Goal: Information Seeking & Learning: Find specific fact

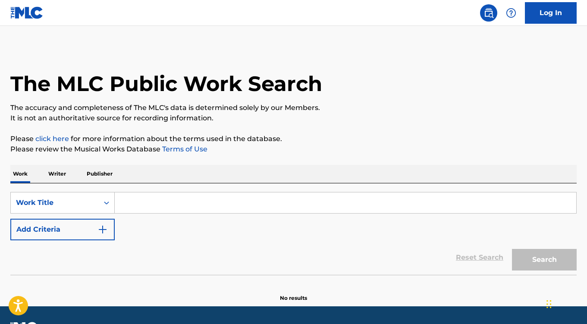
click at [199, 200] on input "Search Form" at bounding box center [346, 202] width 462 height 21
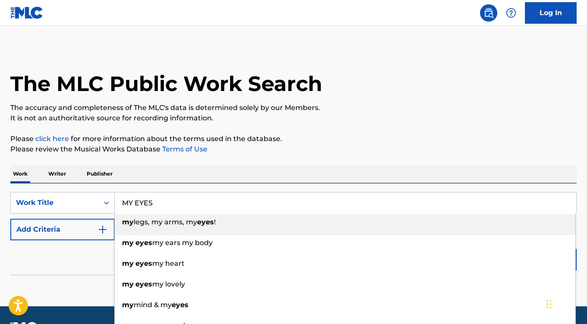
type input "MY EYES"
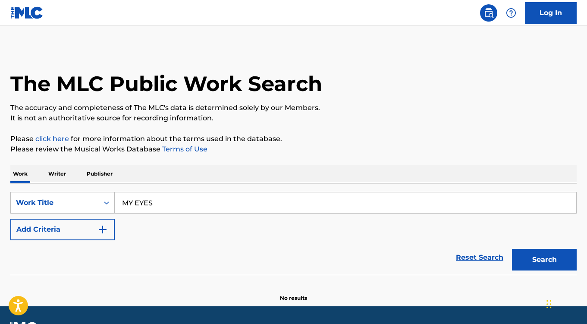
click at [79, 233] on button "Add Criteria" at bounding box center [62, 230] width 104 height 22
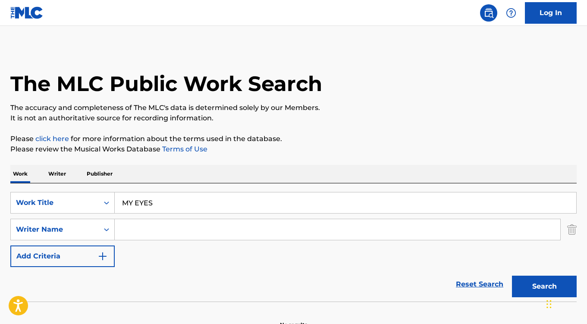
click at [147, 230] on input "Search Form" at bounding box center [338, 229] width 446 height 21
type input "[PERSON_NAME]"
click at [512, 276] on button "Search" at bounding box center [544, 287] width 65 height 22
click at [538, 286] on button "Search" at bounding box center [544, 287] width 65 height 22
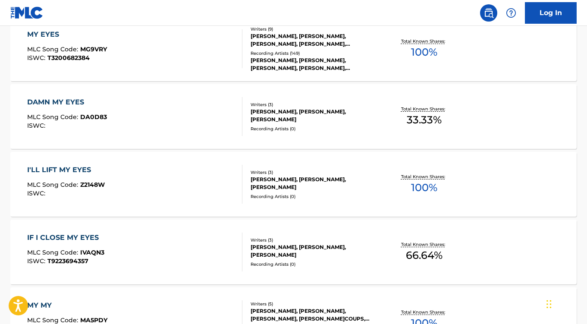
scroll to position [216, 0]
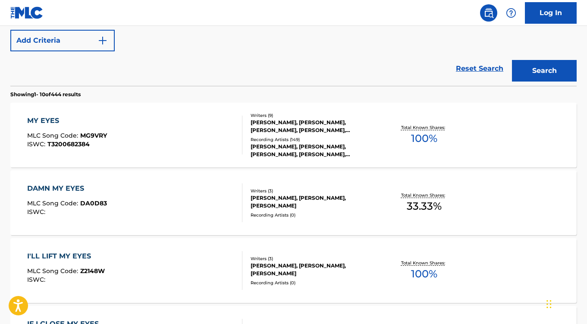
click at [231, 135] on div "MY EYES MLC Song Code : MG9VRY ISWC : T3200682384" at bounding box center [134, 135] width 215 height 39
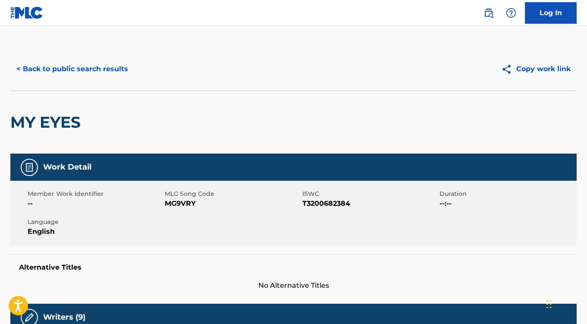
click at [82, 66] on button "< Back to public search results" at bounding box center [72, 69] width 124 height 22
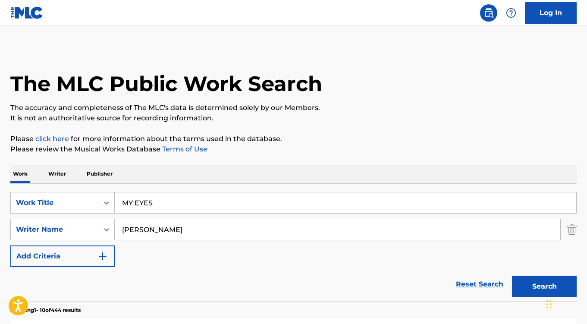
click at [159, 204] on input "MY EYES" at bounding box center [346, 202] width 462 height 21
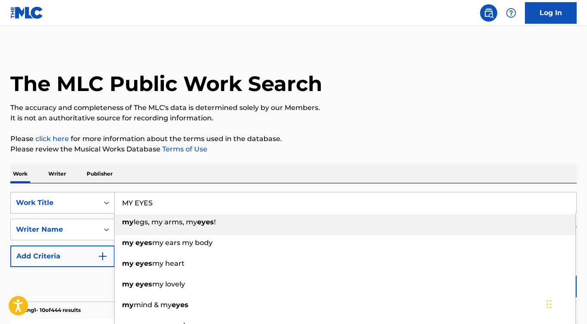
drag, startPoint x: 157, startPoint y: 201, endPoint x: 93, endPoint y: 200, distance: 63.9
click at [93, 200] on div "SearchWithCriteriaa9ca69a5-51dd-4c00-a430-2b66d408d42d Work Title MY EYES my le…" at bounding box center [293, 203] width 567 height 22
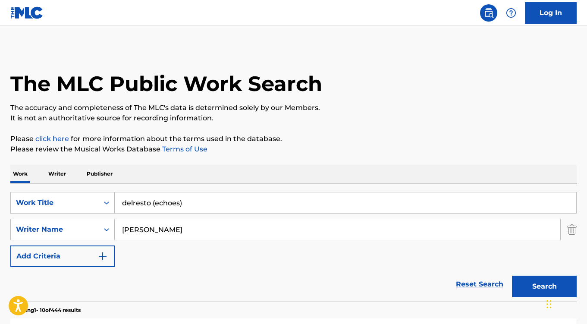
type input "delresto (echoes)"
click at [525, 286] on button "Search" at bounding box center [544, 287] width 65 height 22
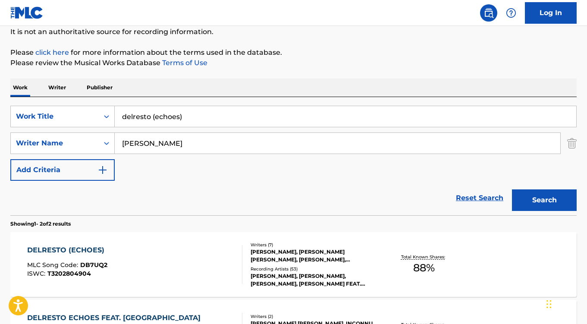
scroll to position [213, 0]
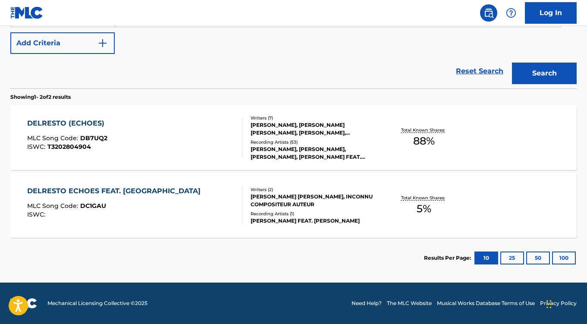
click at [186, 141] on div "DELRESTO (ECHOES) MLC Song Code : DB7UQ2 ISWC : T3202804904" at bounding box center [134, 137] width 215 height 39
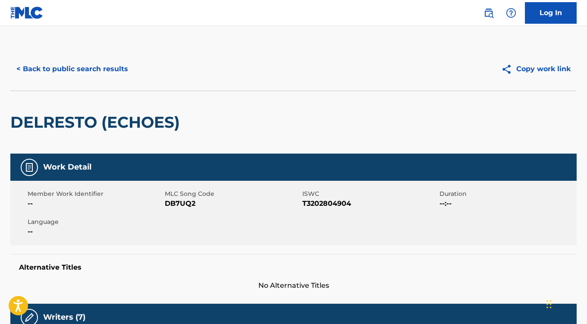
click at [88, 69] on button "< Back to public search results" at bounding box center [72, 69] width 124 height 22
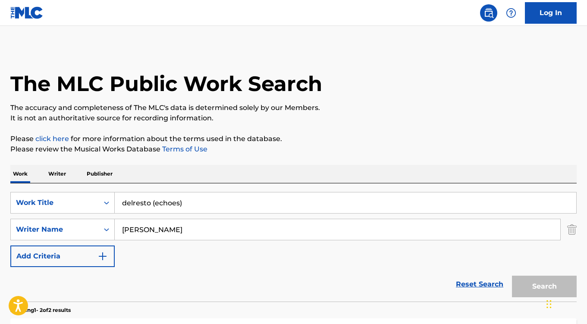
scroll to position [164, 0]
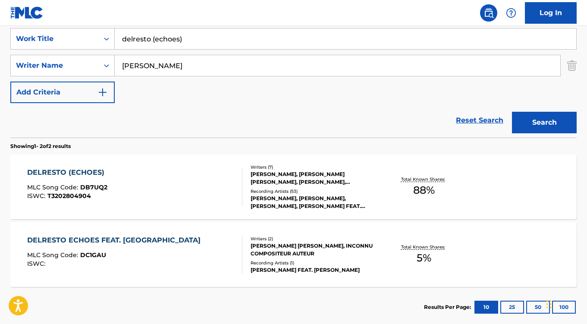
click at [207, 243] on div "DELRESTO ECHOES FEAT. [PERSON_NAME] MLC Song Code : DC1GAU ISWC :" at bounding box center [134, 254] width 215 height 39
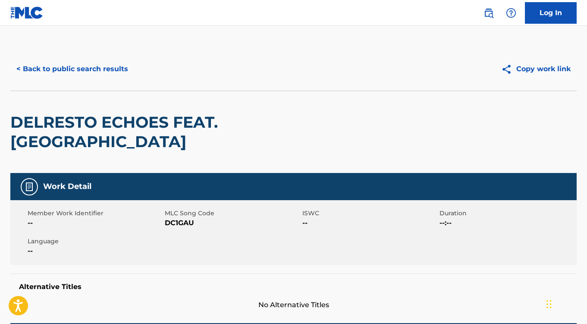
click at [80, 64] on button "< Back to public search results" at bounding box center [72, 69] width 124 height 22
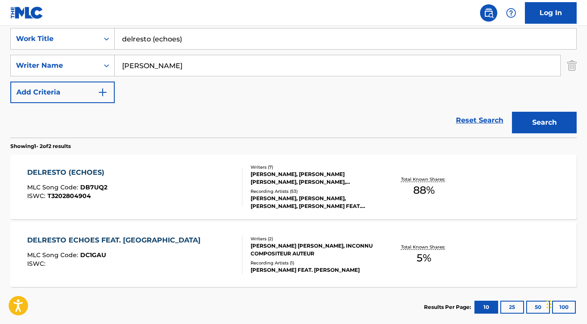
scroll to position [213, 0]
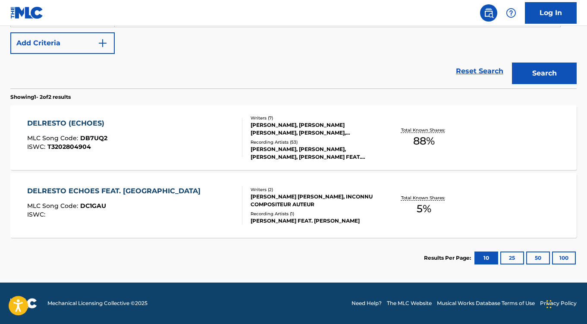
click at [233, 142] on div "DELRESTO (ECHOES) MLC Song Code : DB7UQ2 ISWC : T3202804904" at bounding box center [134, 137] width 215 height 39
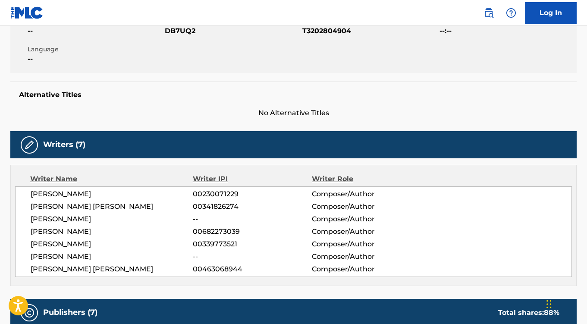
scroll to position [259, 0]
